Goal: Task Accomplishment & Management: Complete application form

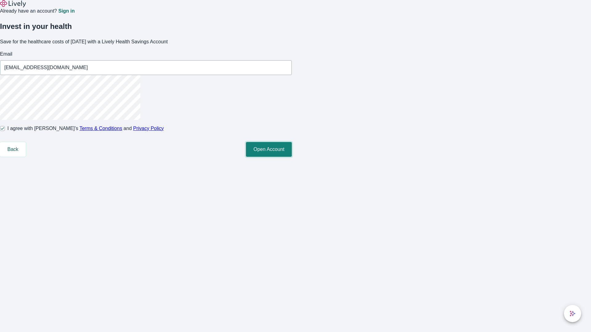
click at [292, 157] on button "Open Account" at bounding box center [269, 149] width 46 height 15
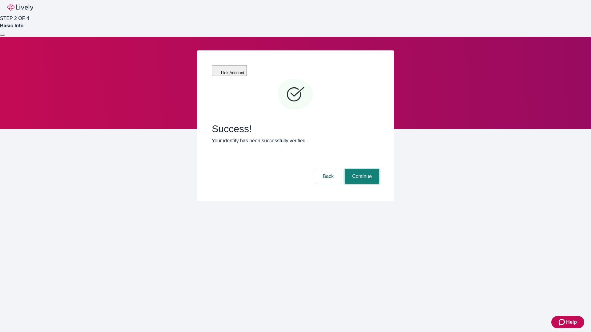
click at [361, 169] on button "Continue" at bounding box center [362, 176] width 34 height 15
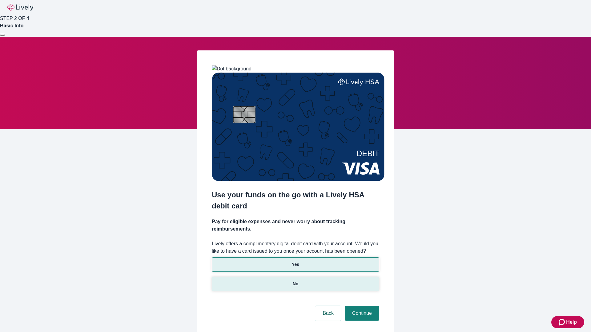
click at [295, 281] on p "No" at bounding box center [296, 284] width 6 height 6
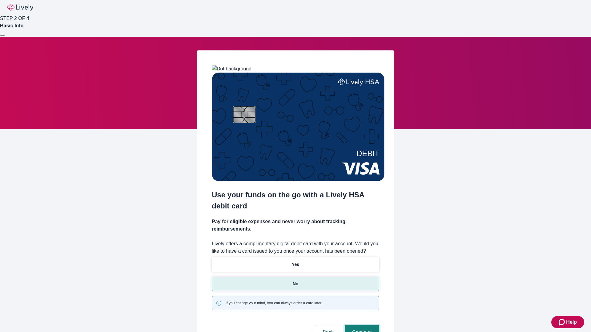
click at [361, 325] on button "Continue" at bounding box center [362, 332] width 34 height 15
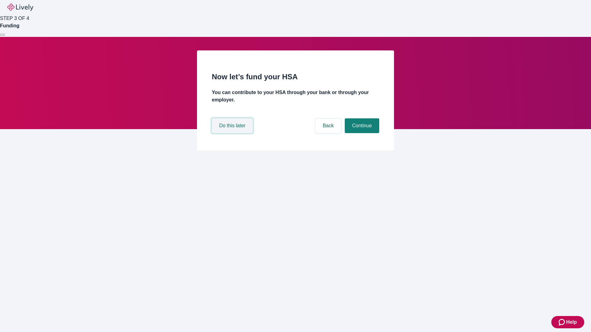
click at [233, 133] on button "Do this later" at bounding box center [232, 125] width 41 height 15
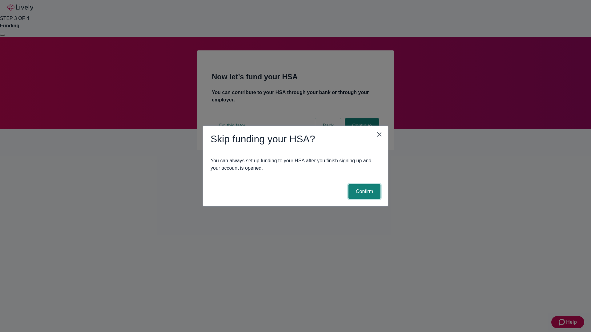
click at [363, 192] on button "Confirm" at bounding box center [364, 191] width 32 height 15
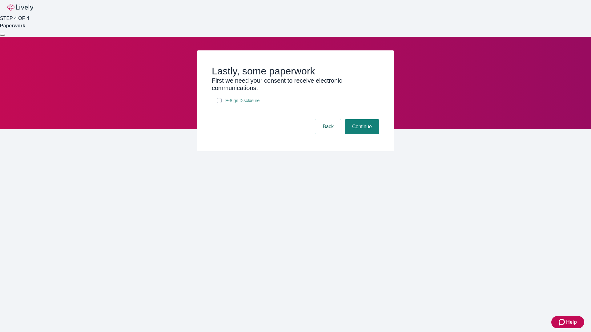
click at [219, 103] on input "E-Sign Disclosure" at bounding box center [219, 100] width 5 height 5
checkbox input "true"
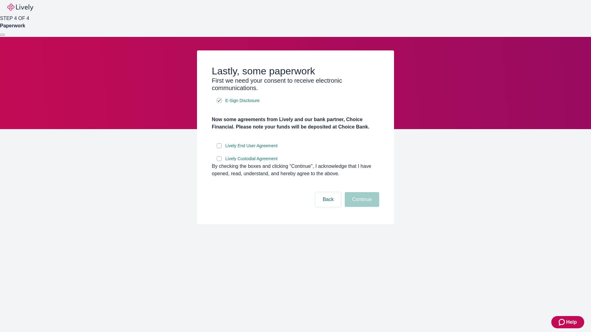
click at [219, 148] on input "Lively End User Agreement" at bounding box center [219, 145] width 5 height 5
checkbox input "true"
click at [219, 161] on input "Lively Custodial Agreement" at bounding box center [219, 158] width 5 height 5
checkbox input "true"
click at [361, 207] on button "Continue" at bounding box center [362, 199] width 34 height 15
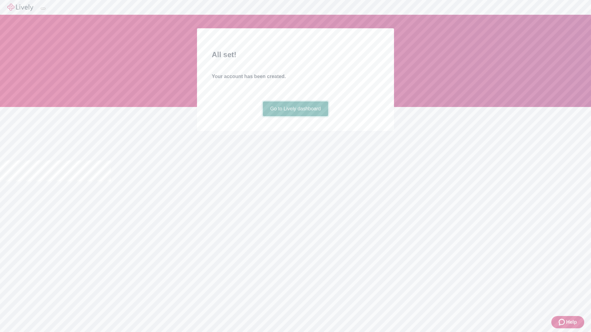
click at [295, 116] on link "Go to Lively dashboard" at bounding box center [296, 109] width 66 height 15
